Goal: Information Seeking & Learning: Check status

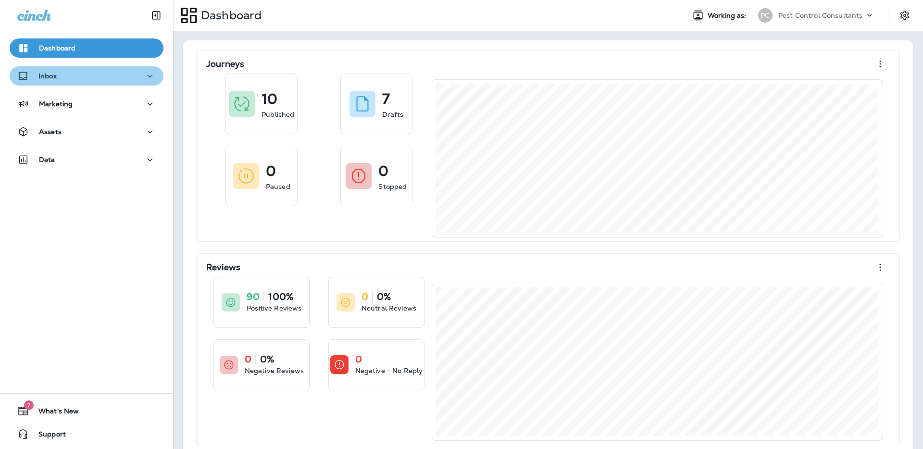
click at [148, 76] on icon "button" at bounding box center [150, 76] width 12 height 12
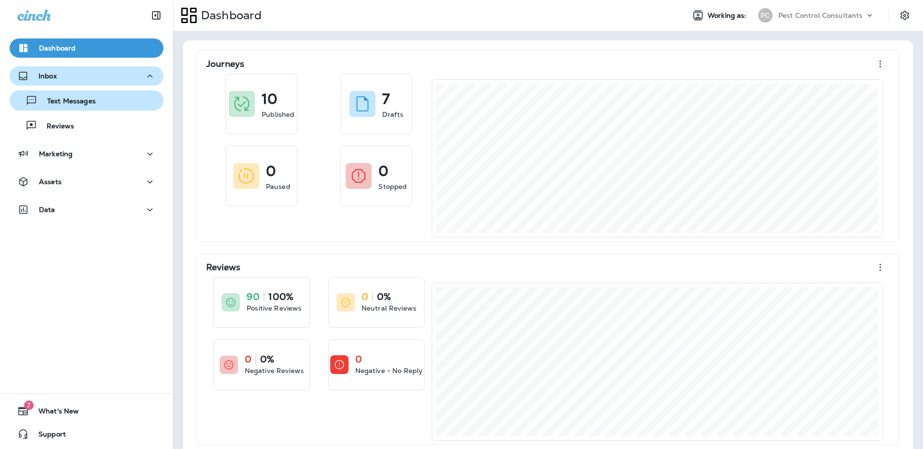
click at [120, 104] on div "Text Messages" at bounding box center [86, 100] width 146 height 14
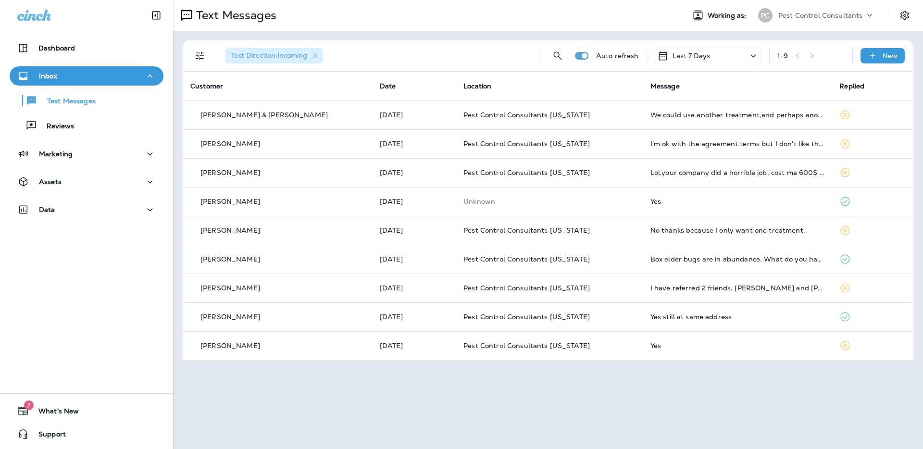
click at [429, 67] on div "Text Direction : Incoming" at bounding box center [374, 55] width 315 height 31
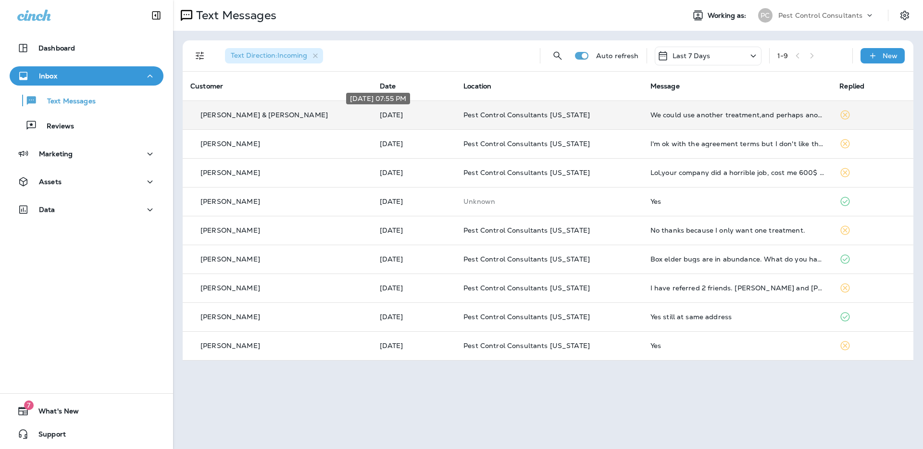
click at [414, 113] on p "[DATE]" at bounding box center [414, 115] width 68 height 8
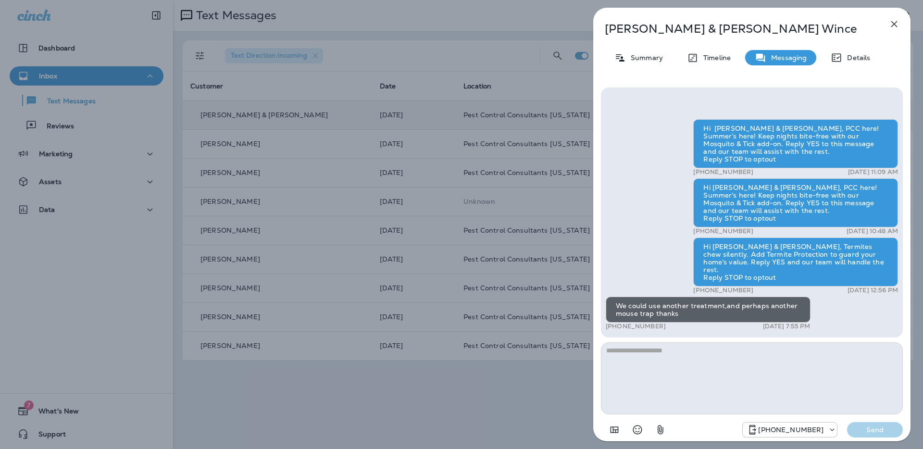
click at [895, 24] on icon "button" at bounding box center [895, 24] width 12 height 12
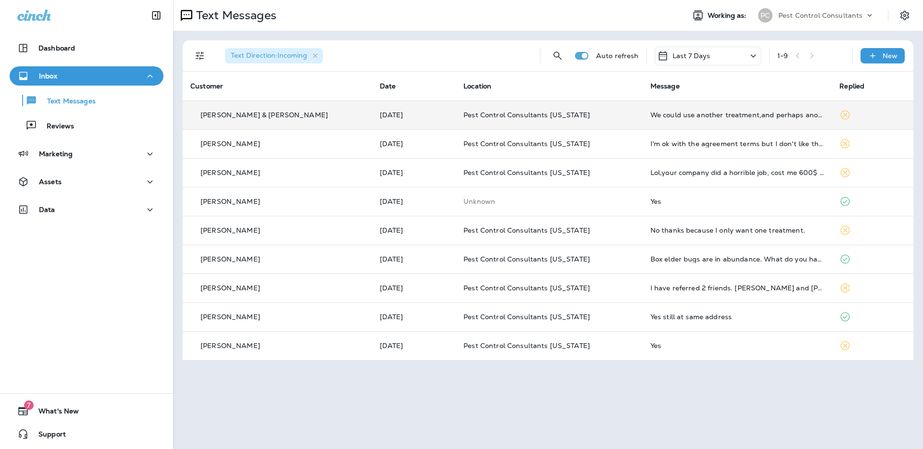
click at [427, 78] on th "Date" at bounding box center [414, 86] width 84 height 29
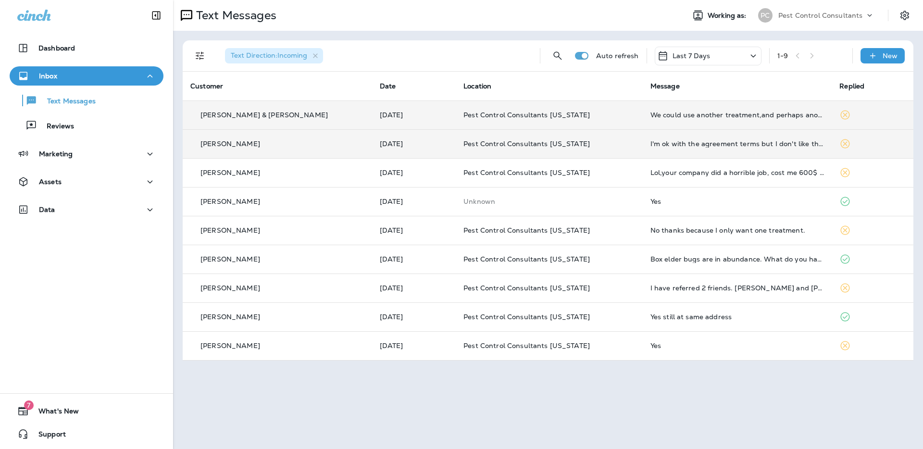
click at [243, 148] on div "[PERSON_NAME]" at bounding box center [277, 144] width 174 height 10
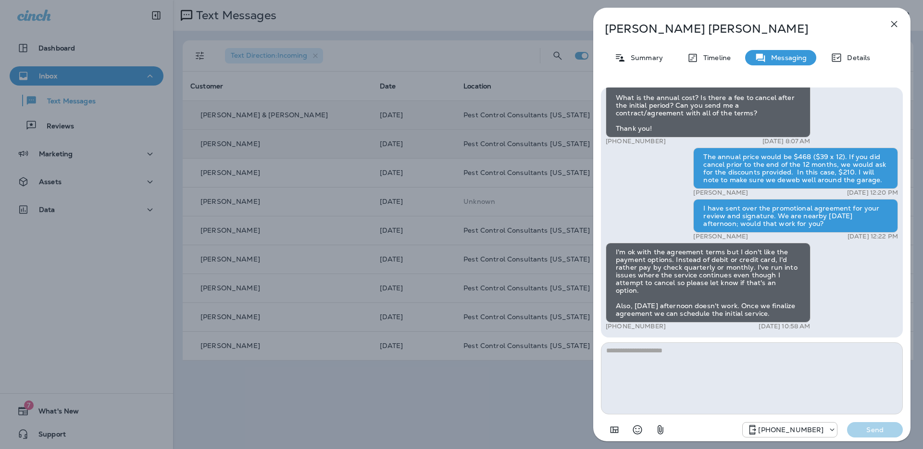
scroll to position [0, 0]
click at [531, 388] on div "[PERSON_NAME] Summary Timeline Messaging Details Hi [PERSON_NAME], Pest Control…" at bounding box center [461, 224] width 923 height 449
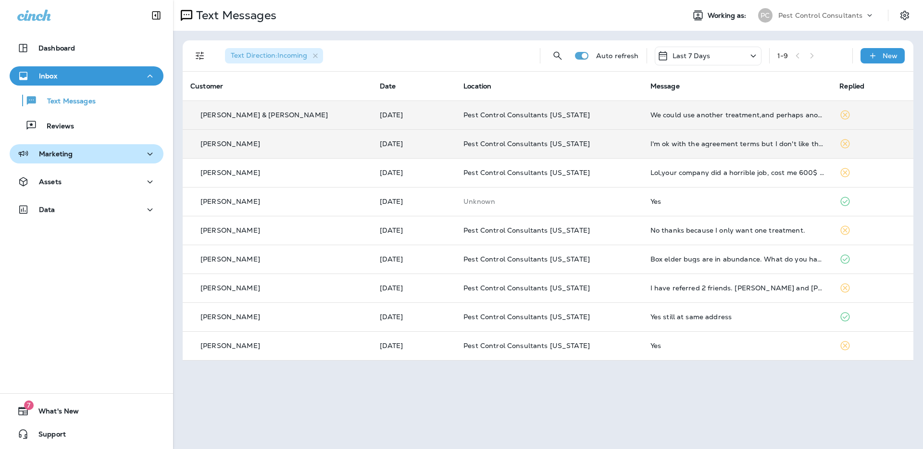
click at [90, 156] on div "Marketing" at bounding box center [86, 154] width 138 height 12
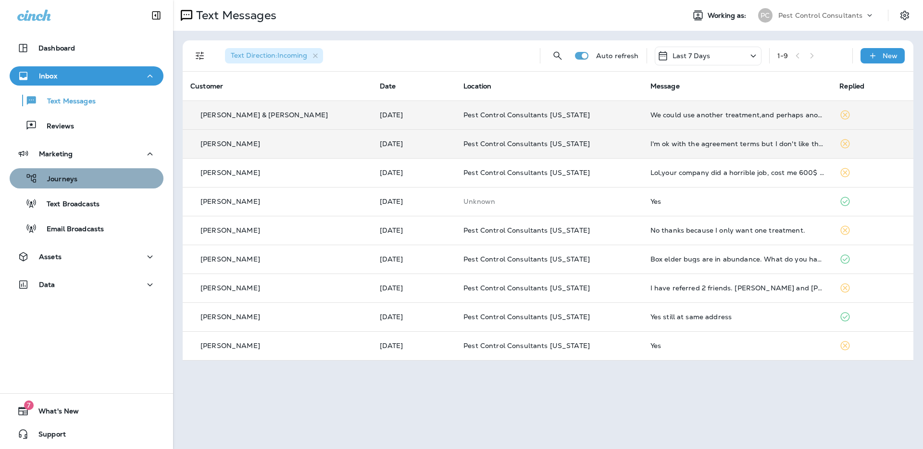
click at [91, 178] on div "Journeys" at bounding box center [86, 178] width 146 height 14
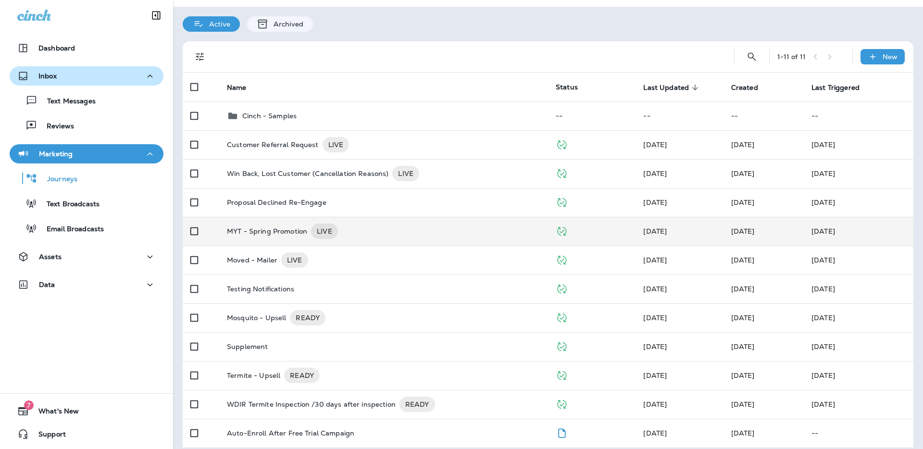
scroll to position [32, 0]
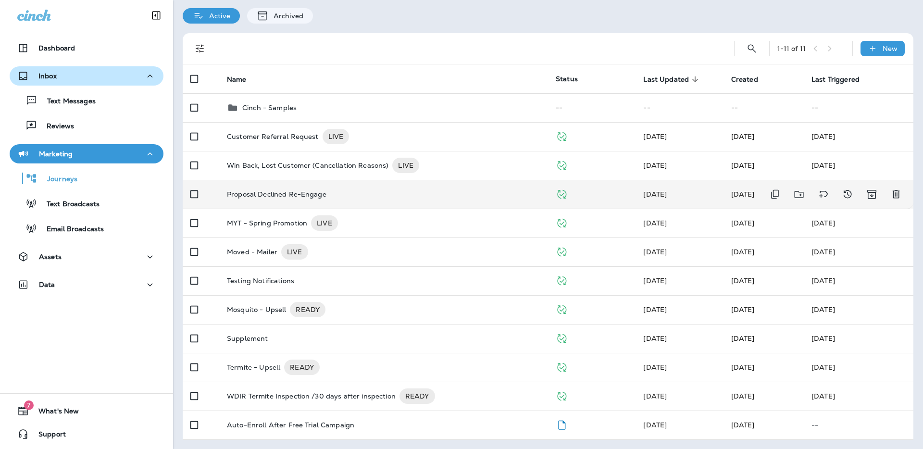
click at [368, 190] on div "Proposal Declined Re-Engage" at bounding box center [383, 194] width 313 height 8
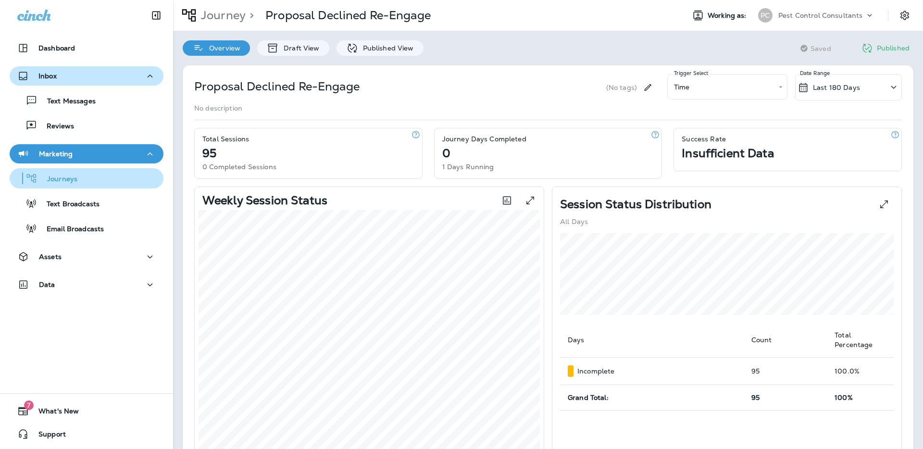
click at [113, 183] on div "Journeys" at bounding box center [86, 178] width 146 height 14
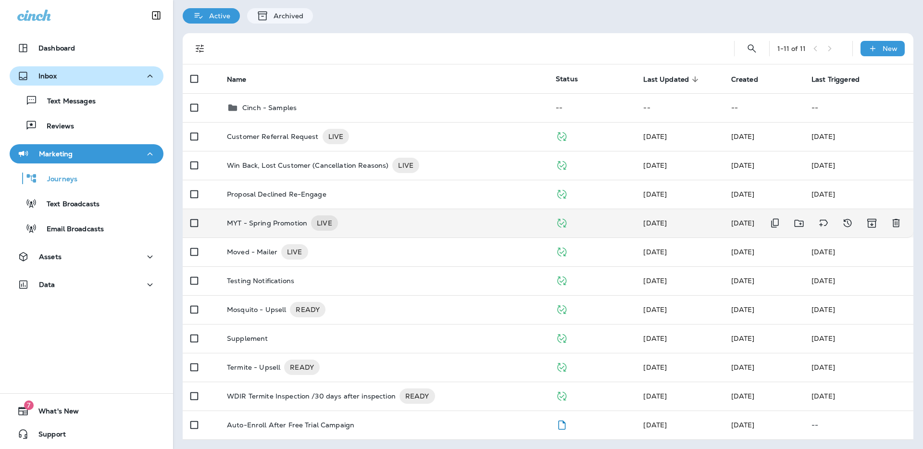
scroll to position [32, 0]
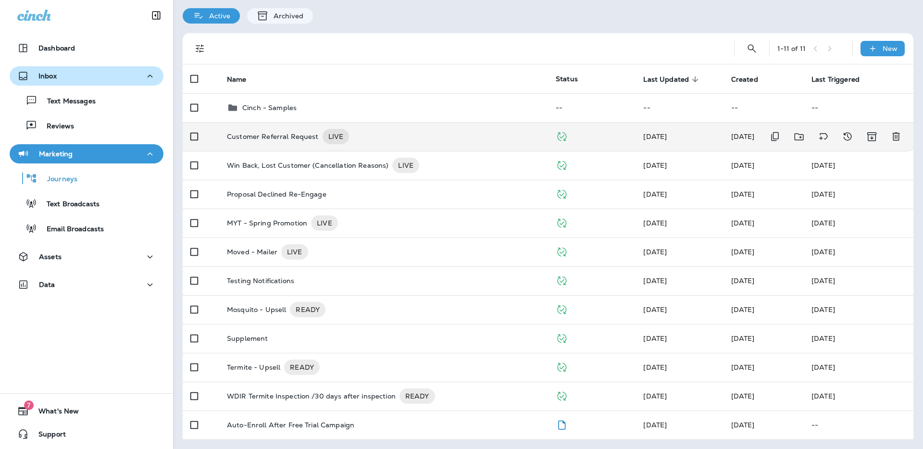
click at [366, 136] on div "Customer Referral Request LIVE" at bounding box center [383, 136] width 313 height 15
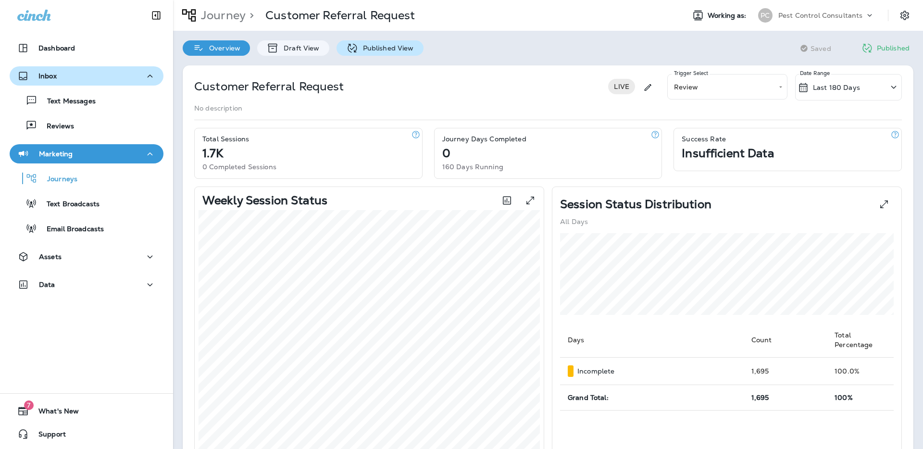
click at [378, 50] on p "Published View" at bounding box center [386, 48] width 56 height 8
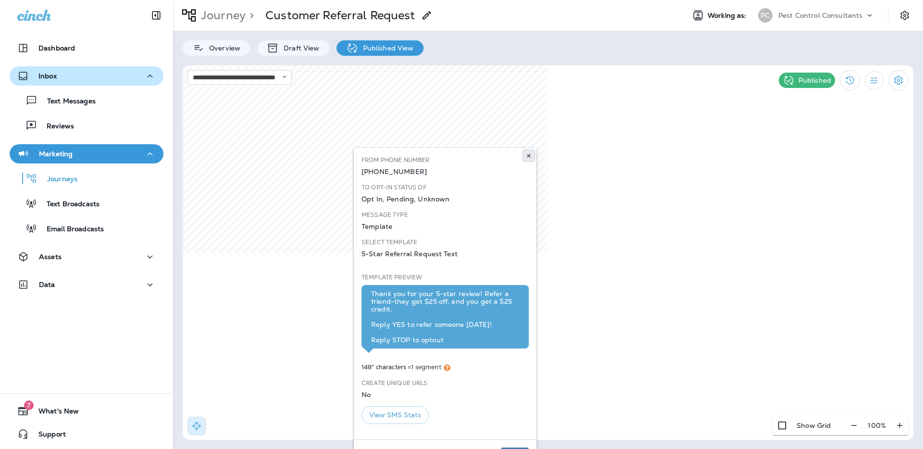
click at [529, 155] on use at bounding box center [528, 156] width 3 height 4
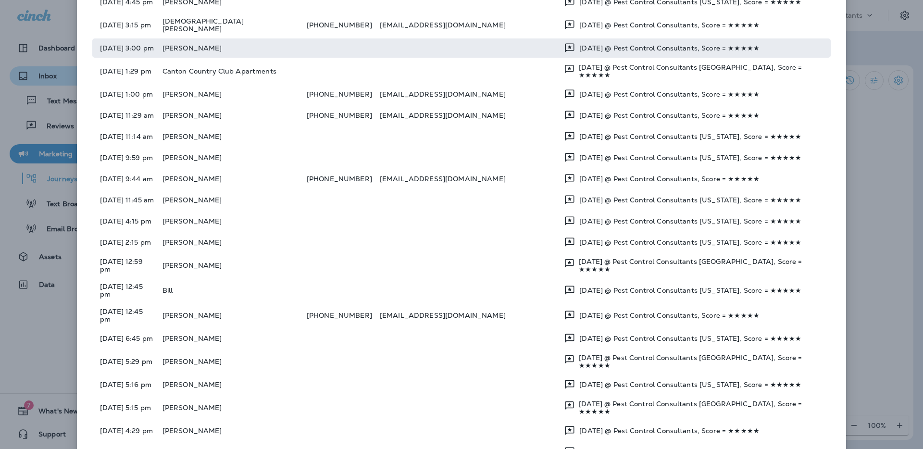
scroll to position [351, 0]
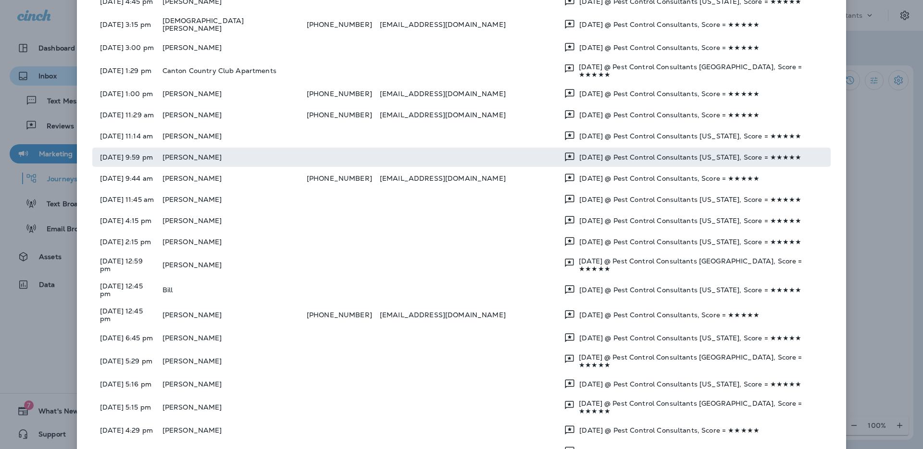
click at [238, 148] on td "[PERSON_NAME]" at bounding box center [235, 157] width 144 height 19
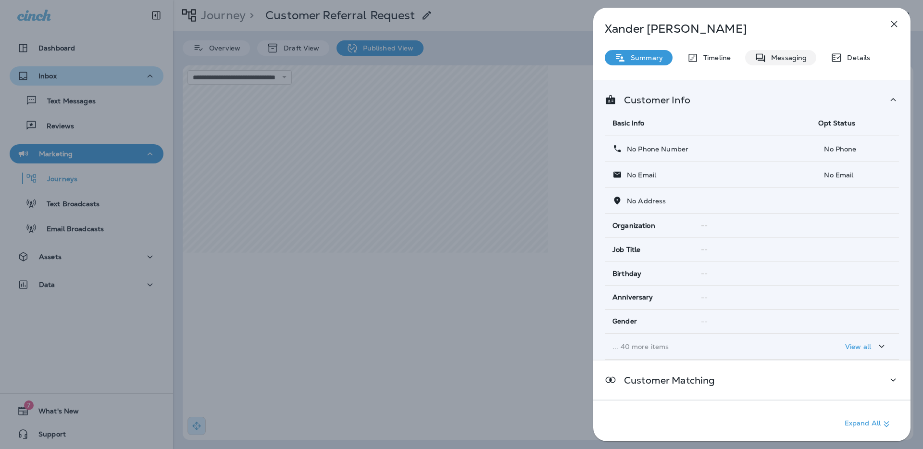
click at [777, 58] on p "Messaging" at bounding box center [786, 58] width 40 height 8
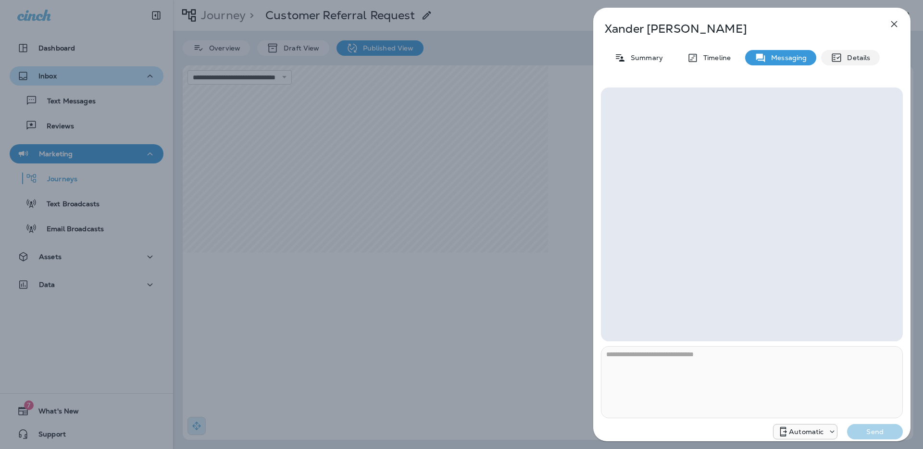
click at [852, 56] on p "Details" at bounding box center [856, 58] width 28 height 8
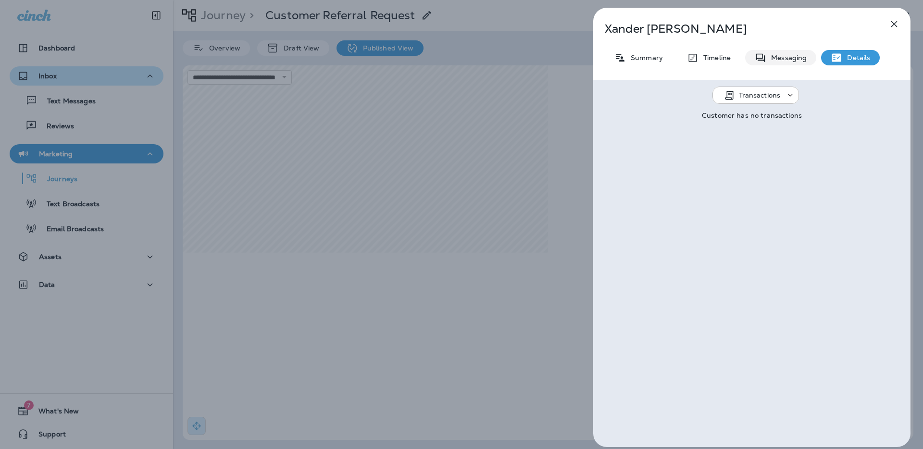
click at [795, 58] on p "Messaging" at bounding box center [786, 58] width 40 height 8
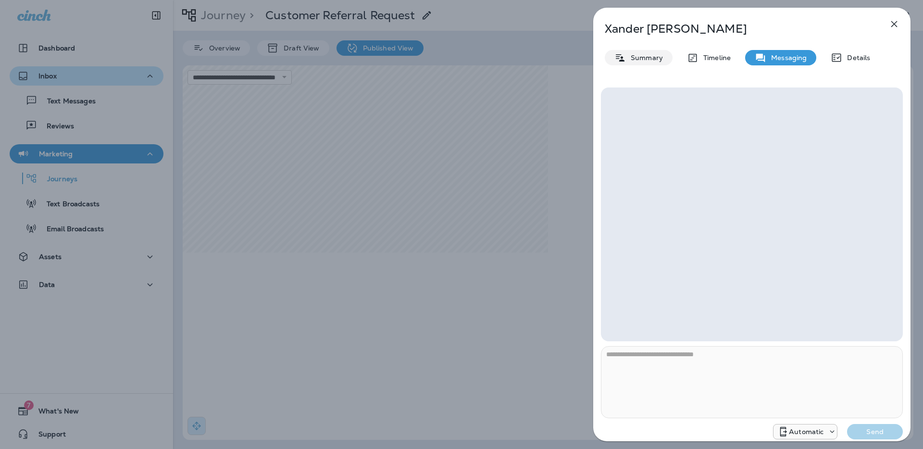
click at [644, 58] on p "Summary" at bounding box center [644, 58] width 37 height 8
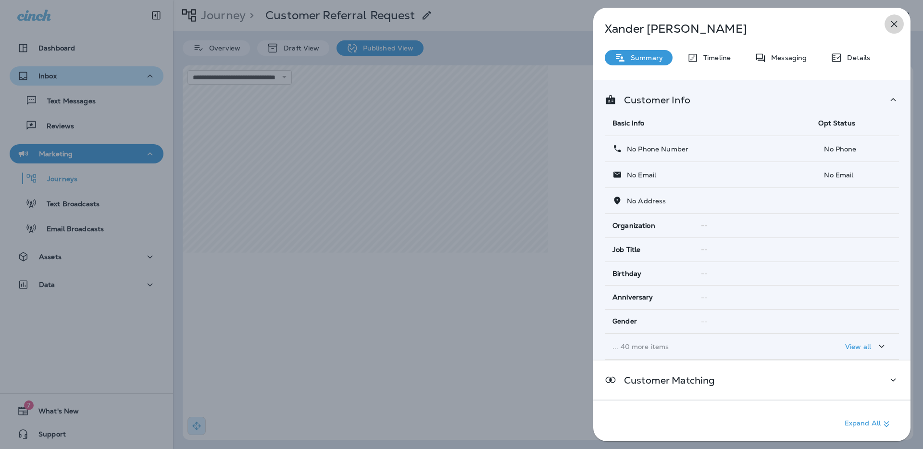
click at [890, 24] on icon "button" at bounding box center [895, 24] width 12 height 12
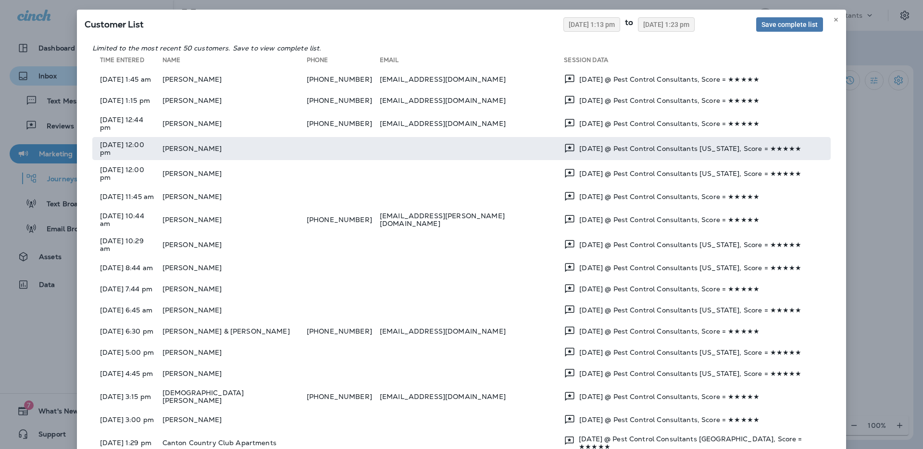
click at [269, 142] on td "[PERSON_NAME]" at bounding box center [235, 148] width 144 height 23
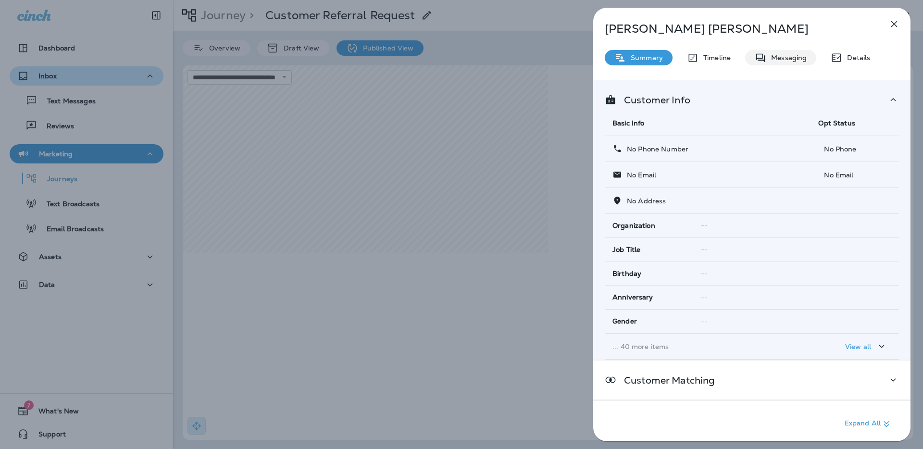
click at [777, 59] on p "Messaging" at bounding box center [786, 58] width 40 height 8
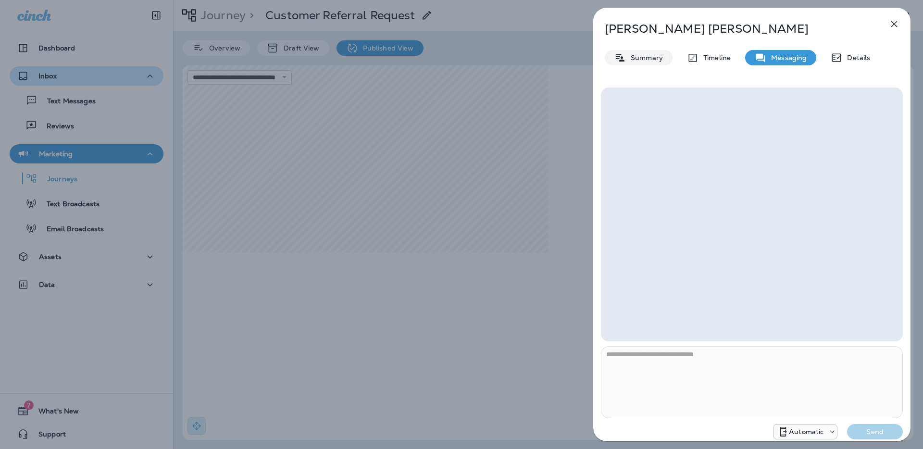
click at [655, 57] on p "Summary" at bounding box center [644, 58] width 37 height 8
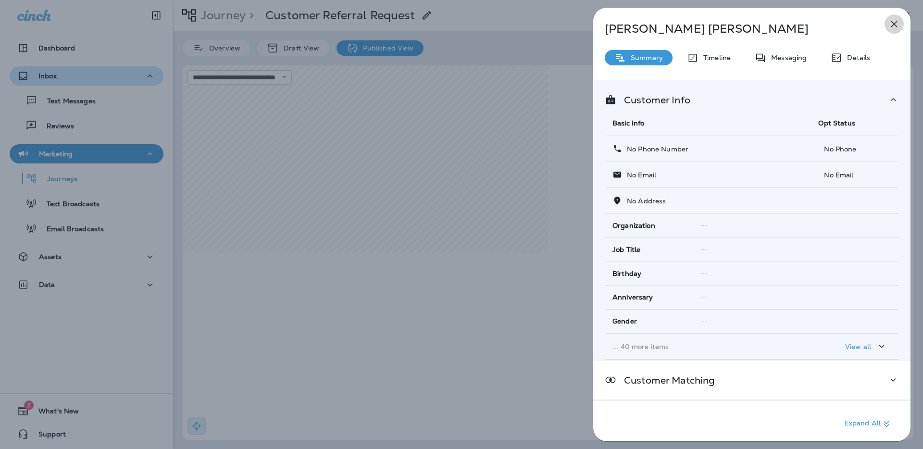
click at [896, 26] on icon "button" at bounding box center [894, 24] width 6 height 6
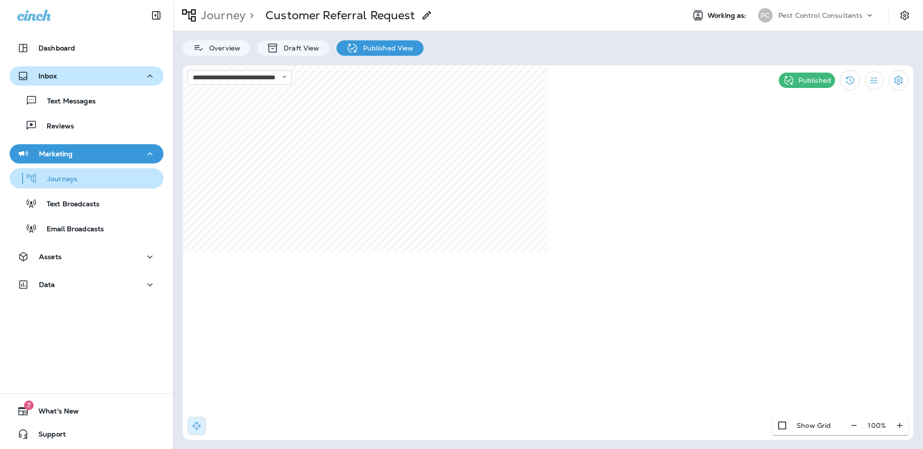
click at [111, 175] on div "Journeys" at bounding box center [86, 178] width 146 height 14
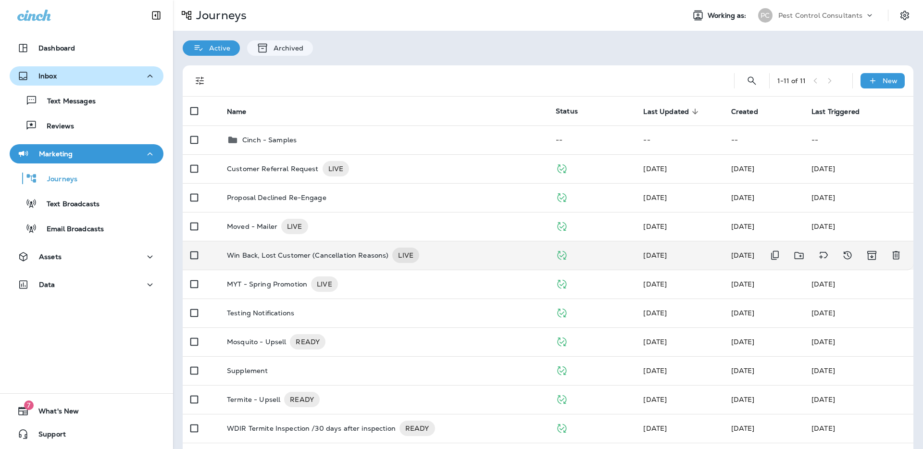
click at [458, 258] on div "Win Back, Lost Customer (Cancellation Reasons) LIVE" at bounding box center [383, 255] width 313 height 15
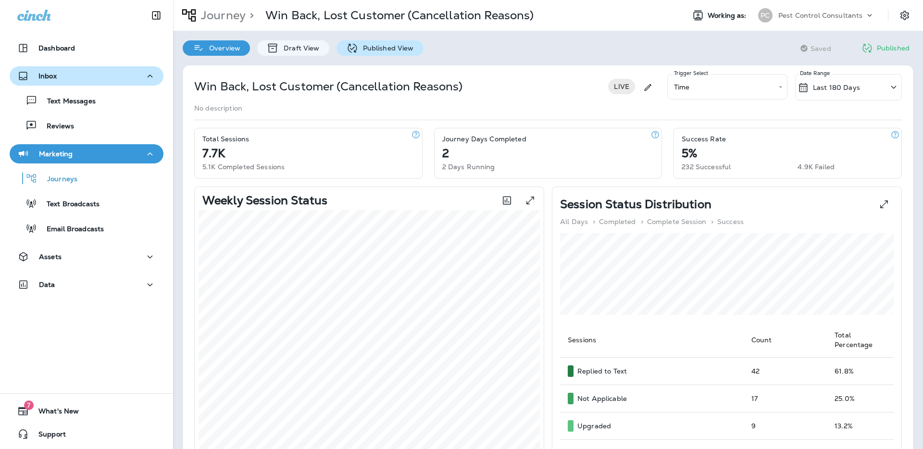
click at [379, 47] on p "Published View" at bounding box center [386, 48] width 56 height 8
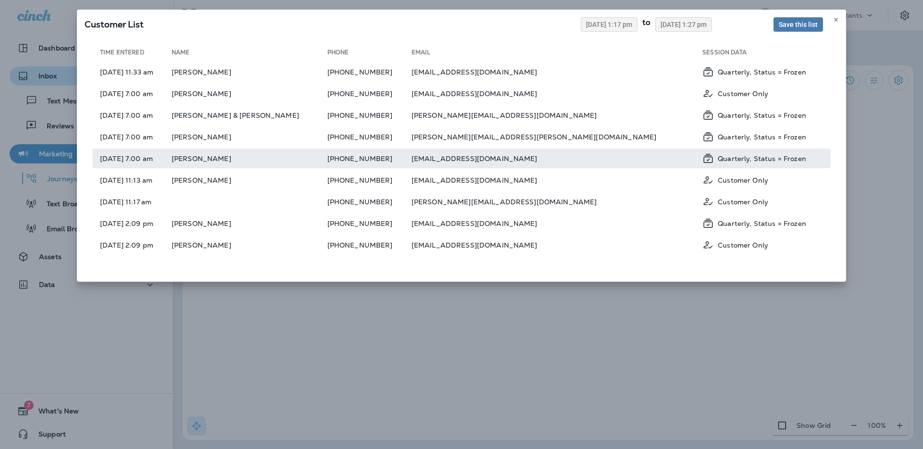
click at [283, 161] on td "[PERSON_NAME]" at bounding box center [250, 159] width 156 height 20
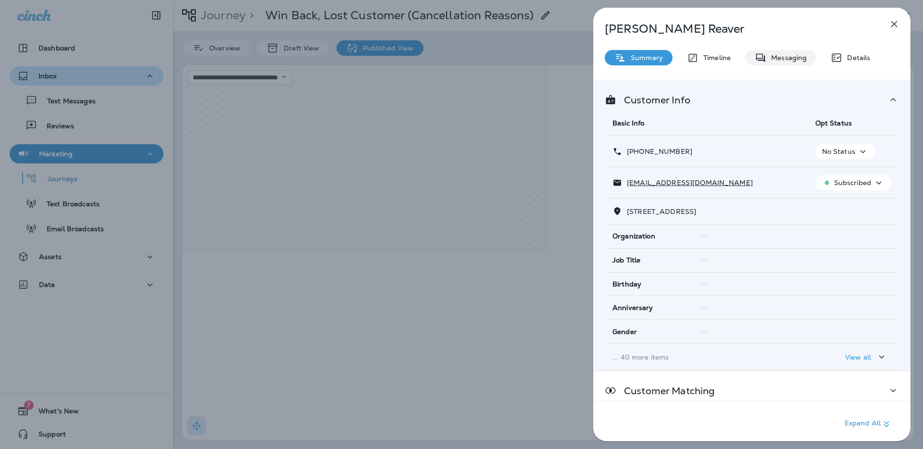
click at [784, 59] on p "Messaging" at bounding box center [786, 58] width 40 height 8
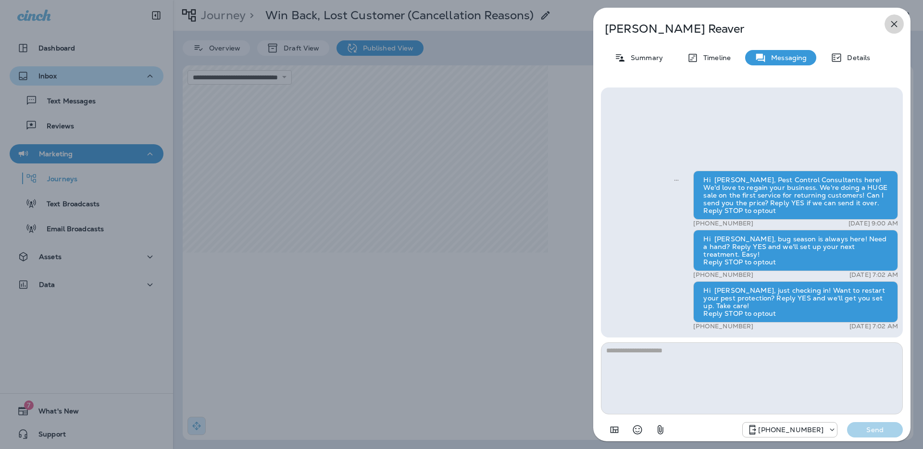
click at [897, 24] on icon "button" at bounding box center [895, 24] width 12 height 12
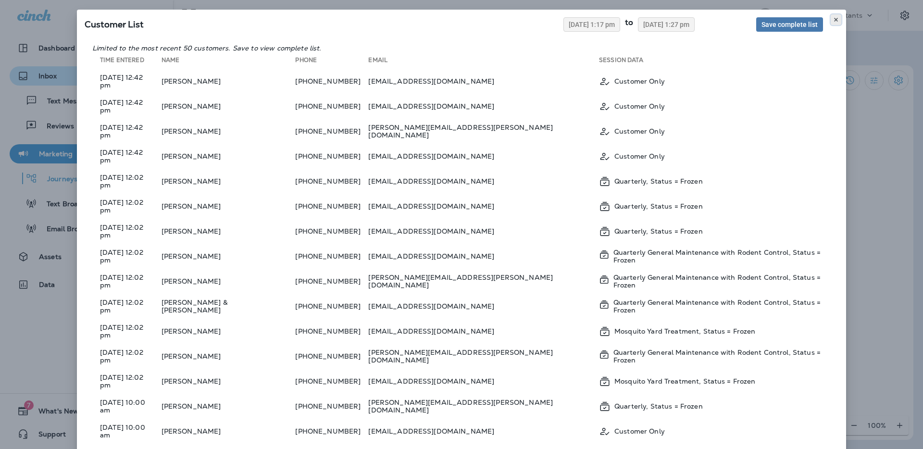
click at [837, 20] on icon at bounding box center [836, 20] width 6 height 6
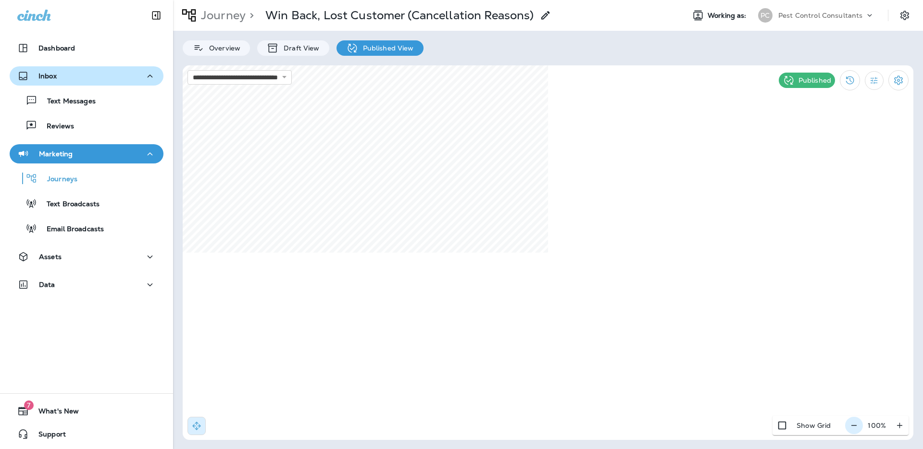
click at [853, 426] on icon "button" at bounding box center [854, 426] width 10 height 10
click at [855, 426] on icon "button" at bounding box center [858, 426] width 10 height 10
click at [767, 351] on icon at bounding box center [768, 353] width 6 height 6
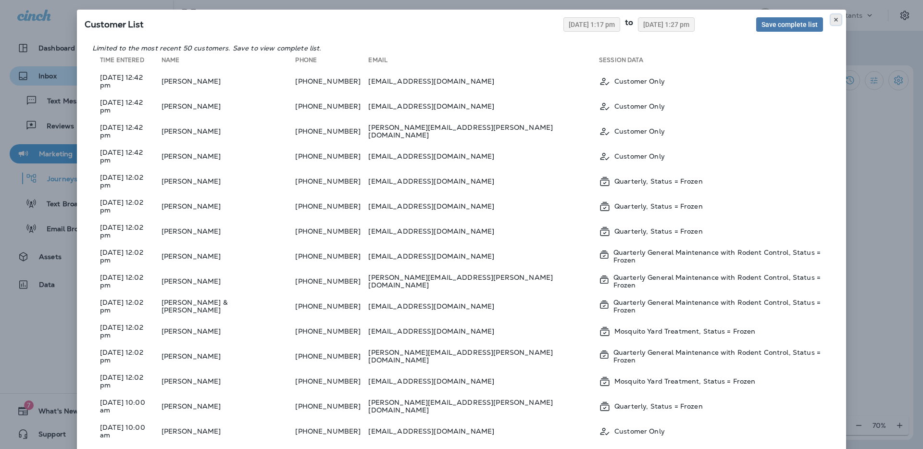
click at [835, 18] on use at bounding box center [835, 20] width 3 height 4
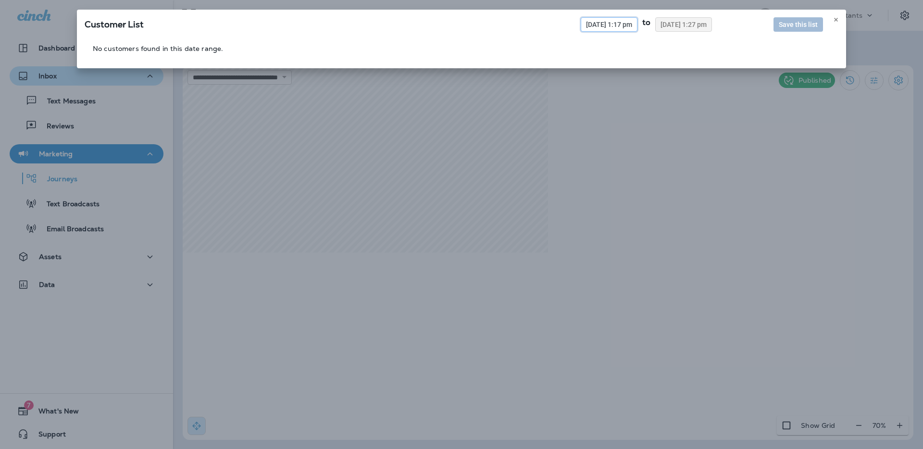
click at [602, 25] on span "[DATE] 1:17 pm" at bounding box center [609, 24] width 46 height 7
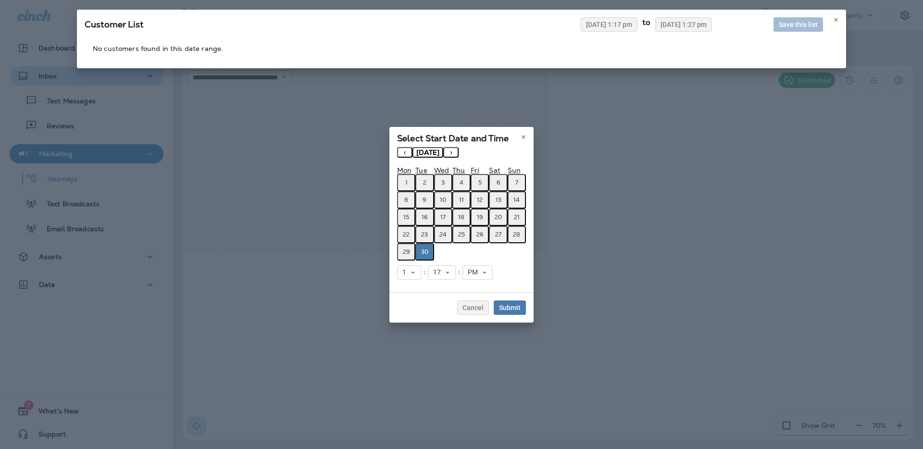
click at [404, 149] on button "‹" at bounding box center [404, 152] width 15 height 11
click at [482, 183] on button "1" at bounding box center [480, 182] width 18 height 17
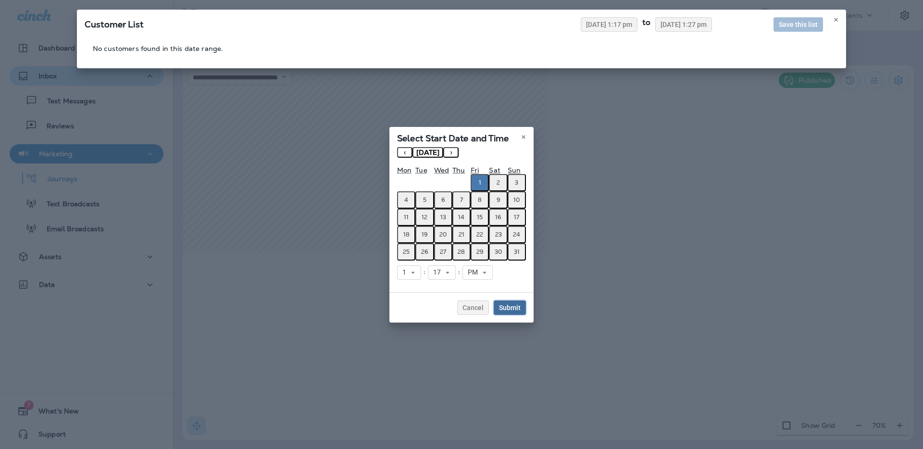
click at [513, 307] on span "Submit" at bounding box center [510, 307] width 22 height 7
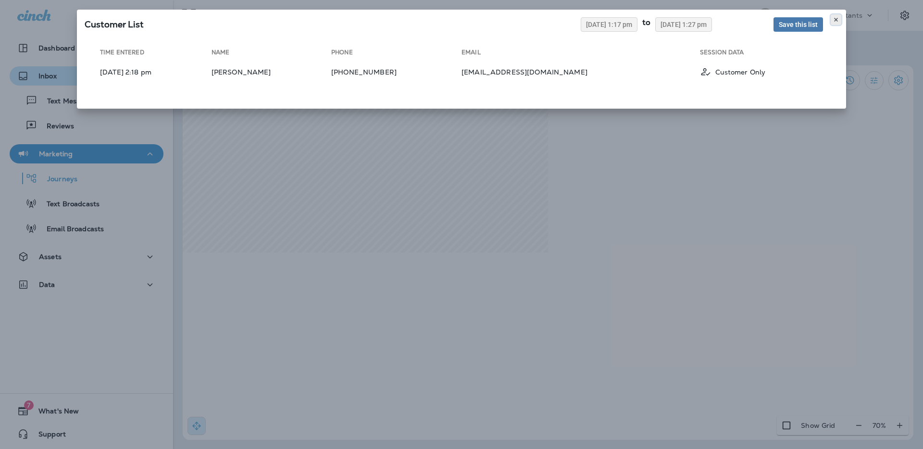
click at [836, 21] on icon at bounding box center [836, 20] width 6 height 6
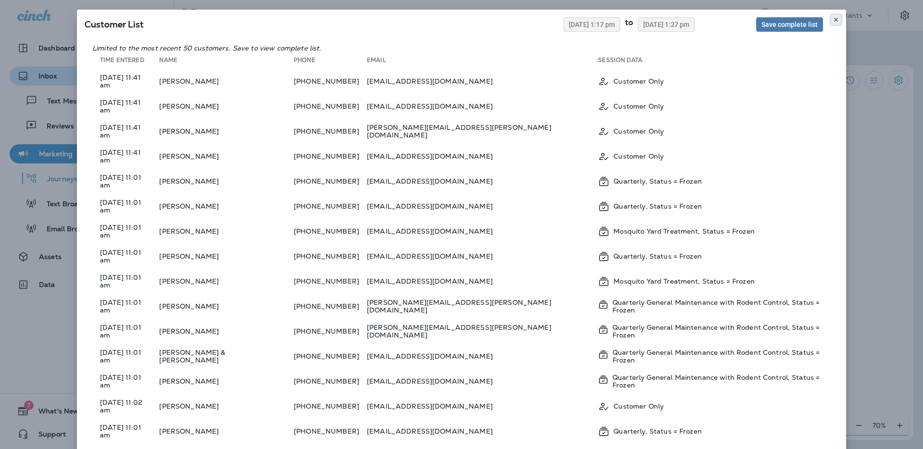
click at [836, 21] on icon at bounding box center [836, 20] width 6 height 6
